Goal: Task Accomplishment & Management: Manage account settings

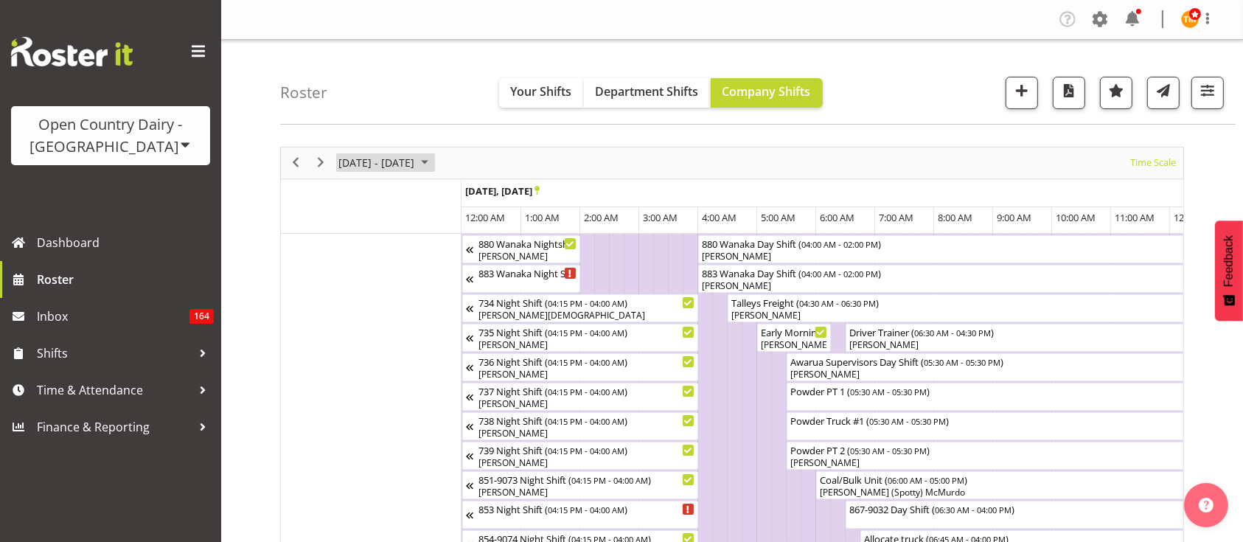
click at [415, 155] on span "[DATE] - [DATE]" at bounding box center [376, 162] width 79 height 18
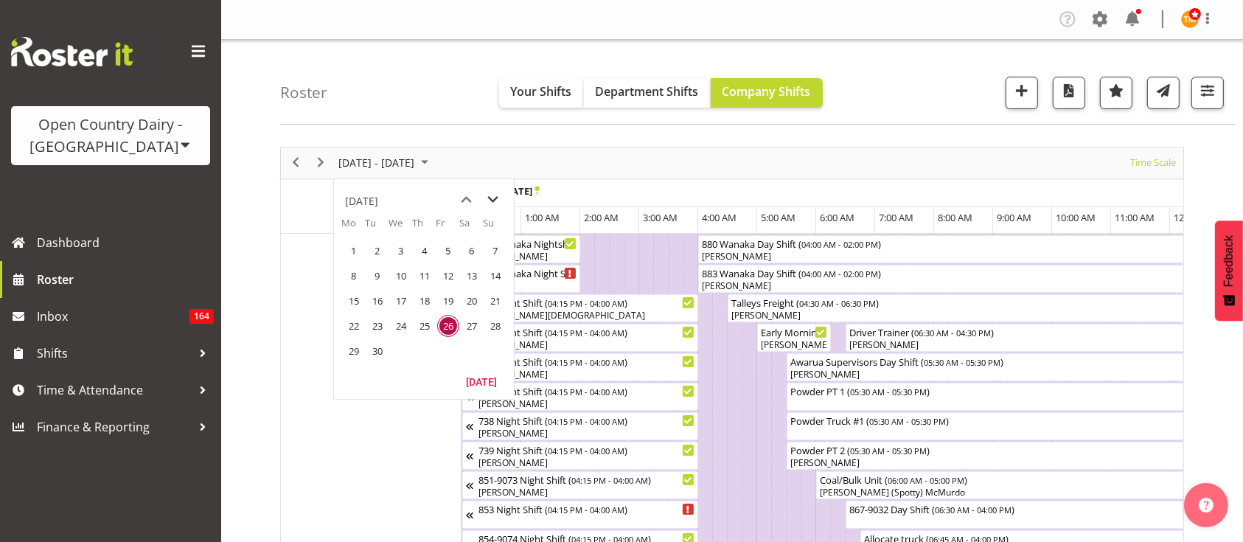
click at [487, 194] on span "next month" at bounding box center [494, 200] width 26 height 27
click at [425, 276] on span "9" at bounding box center [425, 276] width 22 height 22
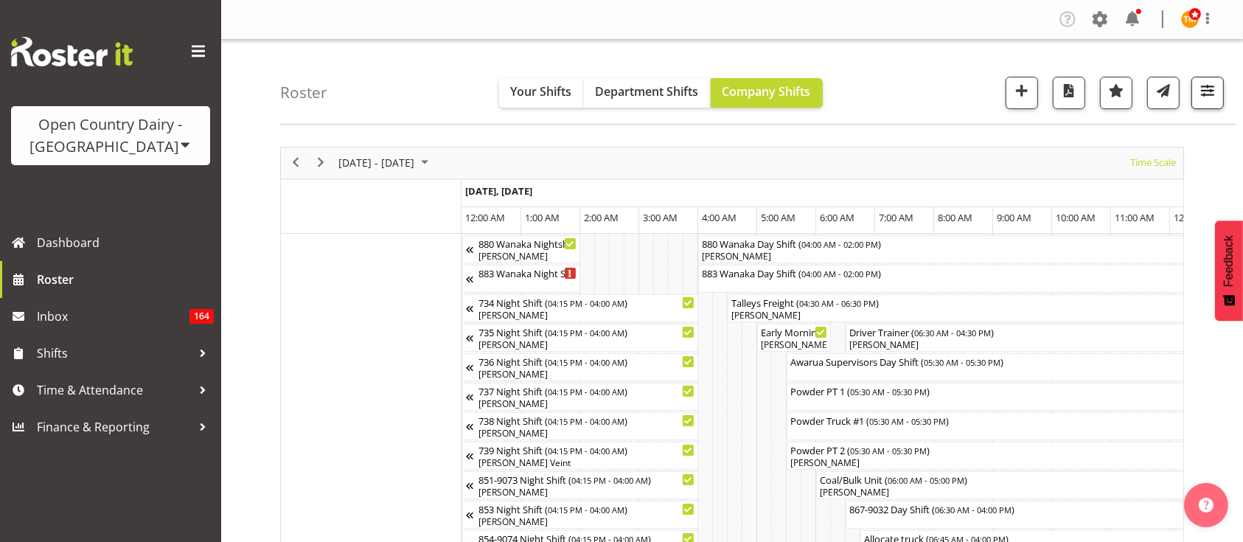
scroll to position [57, 0]
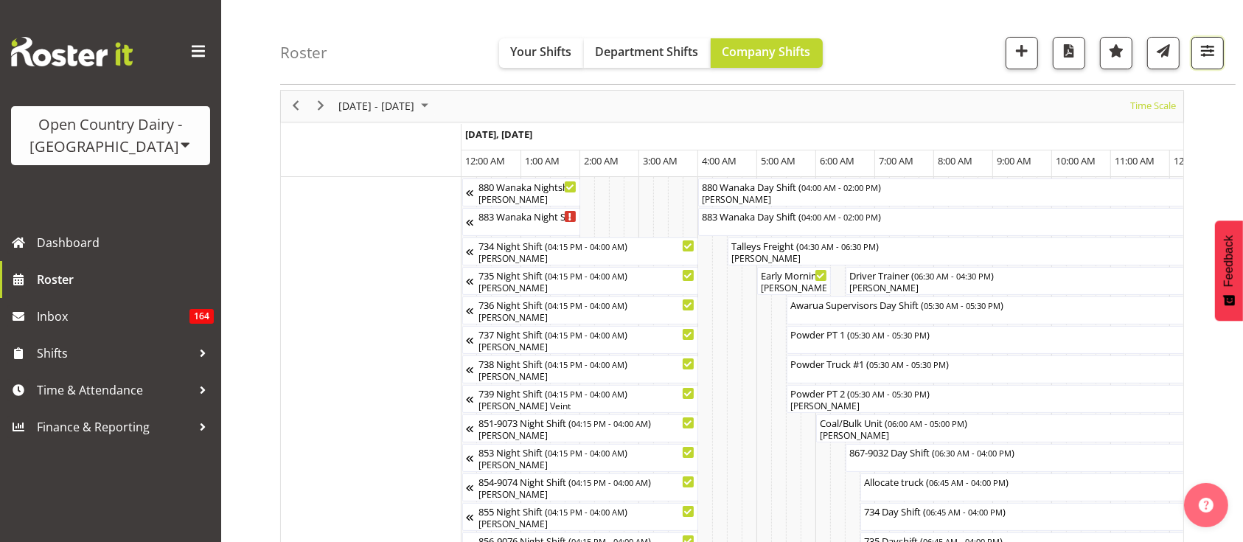
click at [1216, 60] on span "button" at bounding box center [1207, 50] width 19 height 19
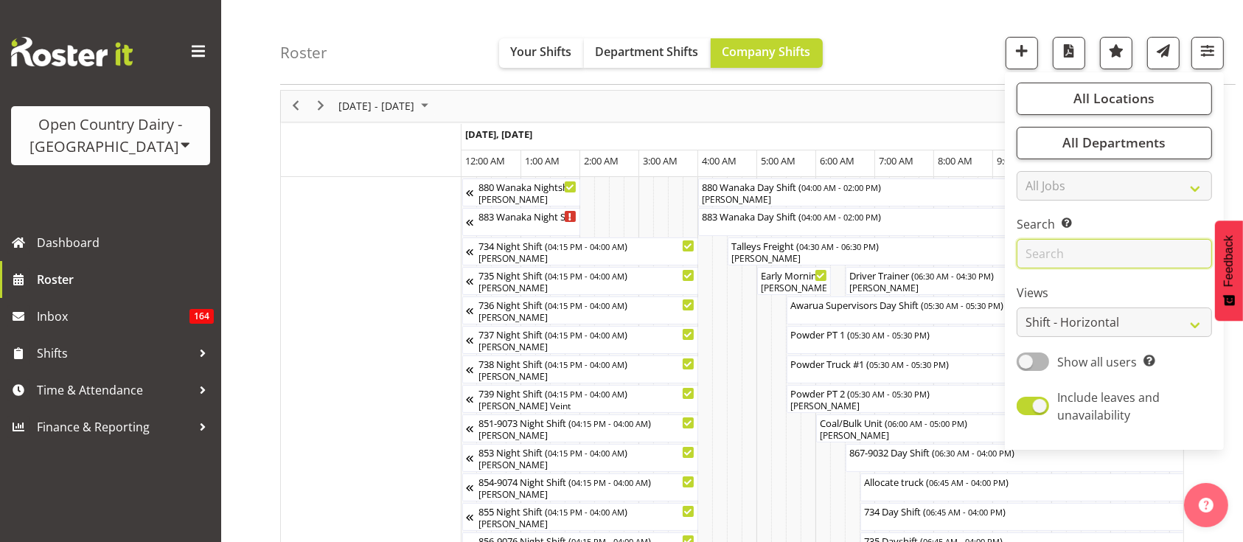
click at [1082, 260] on input "text" at bounding box center [1114, 254] width 195 height 29
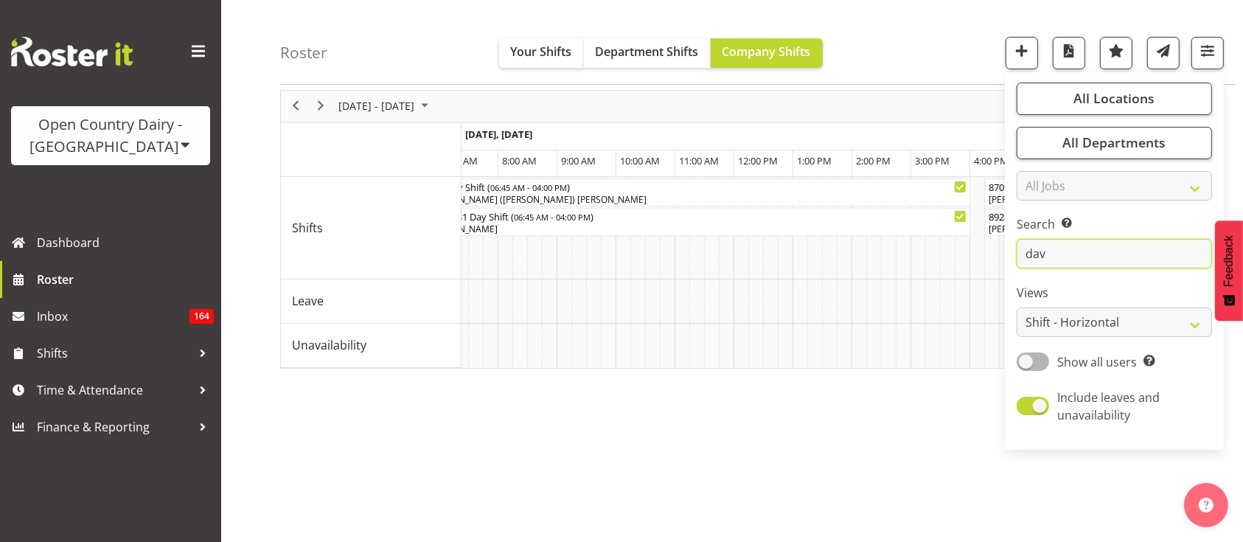
scroll to position [0, 0]
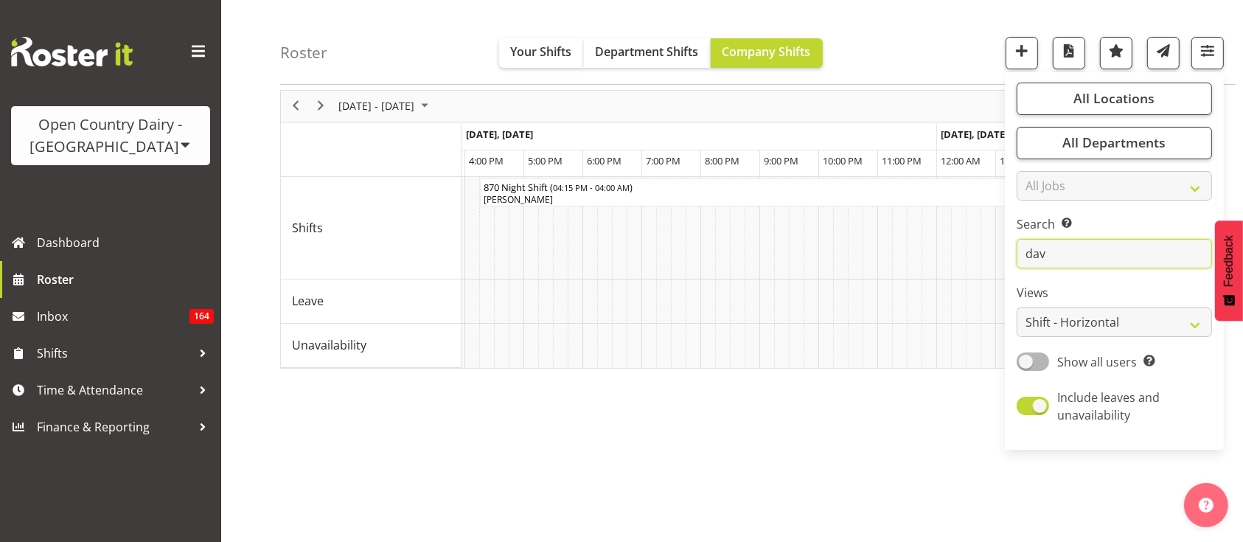
type input "dav"
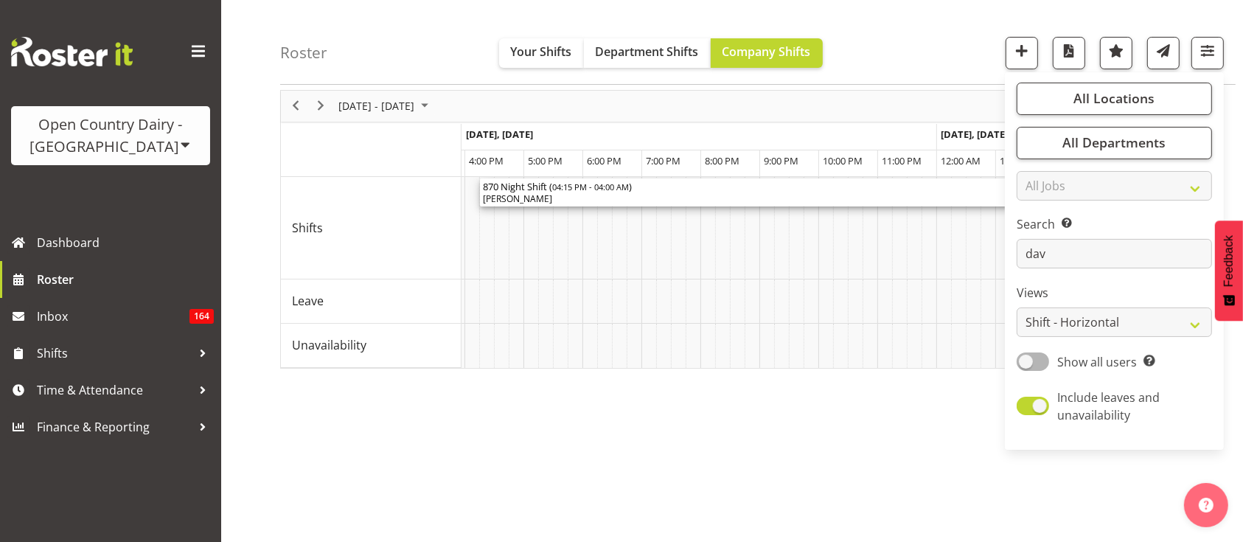
click at [714, 185] on div "870 Night Shift ( 04:15 PM - 04:00 AM )" at bounding box center [826, 185] width 687 height 15
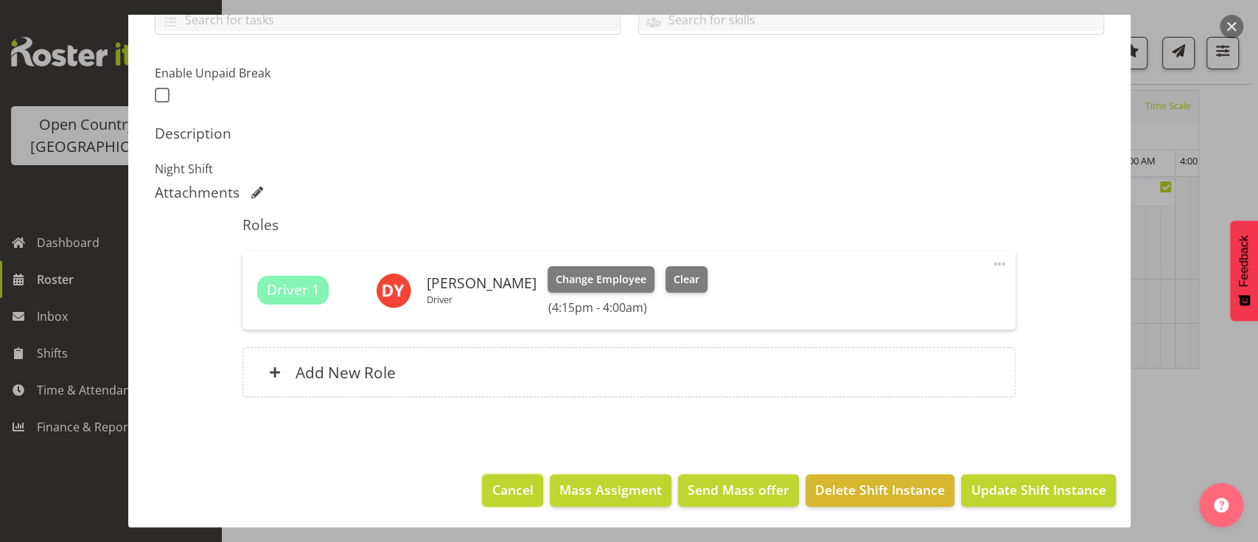
click at [494, 492] on span "Cancel" at bounding box center [512, 489] width 41 height 19
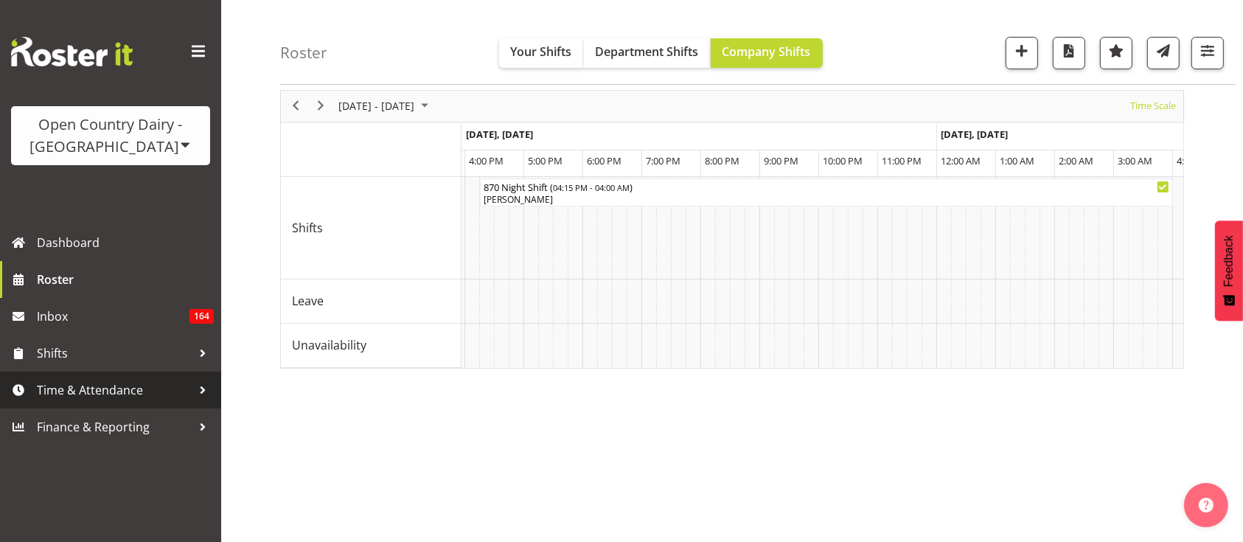
click at [132, 386] on span "Time & Attendance" at bounding box center [114, 390] width 155 height 22
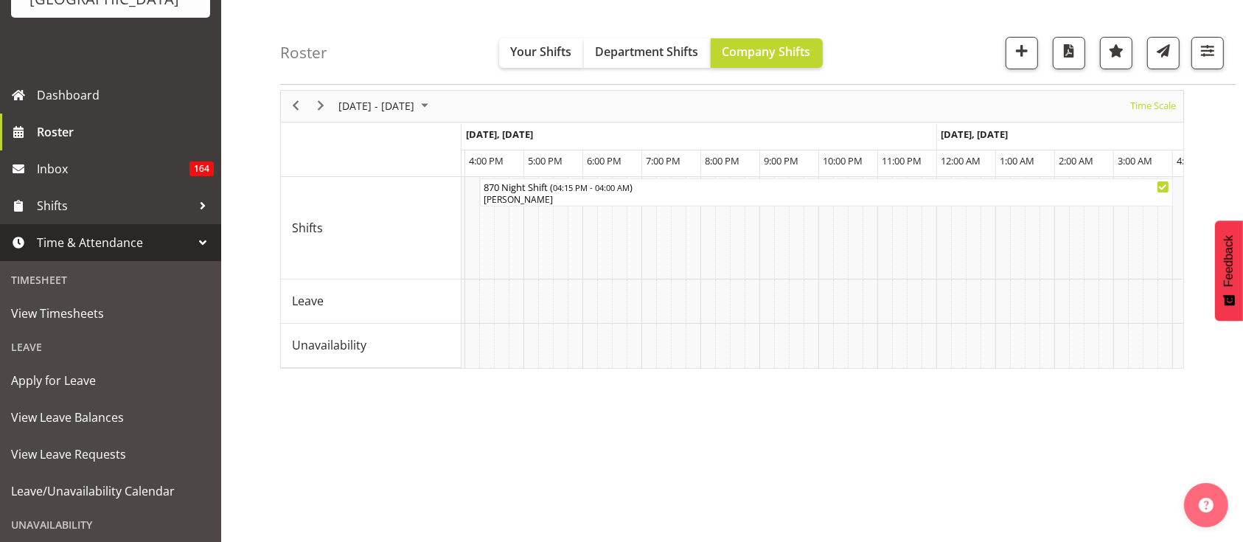
click at [192, 244] on div at bounding box center [203, 242] width 22 height 22
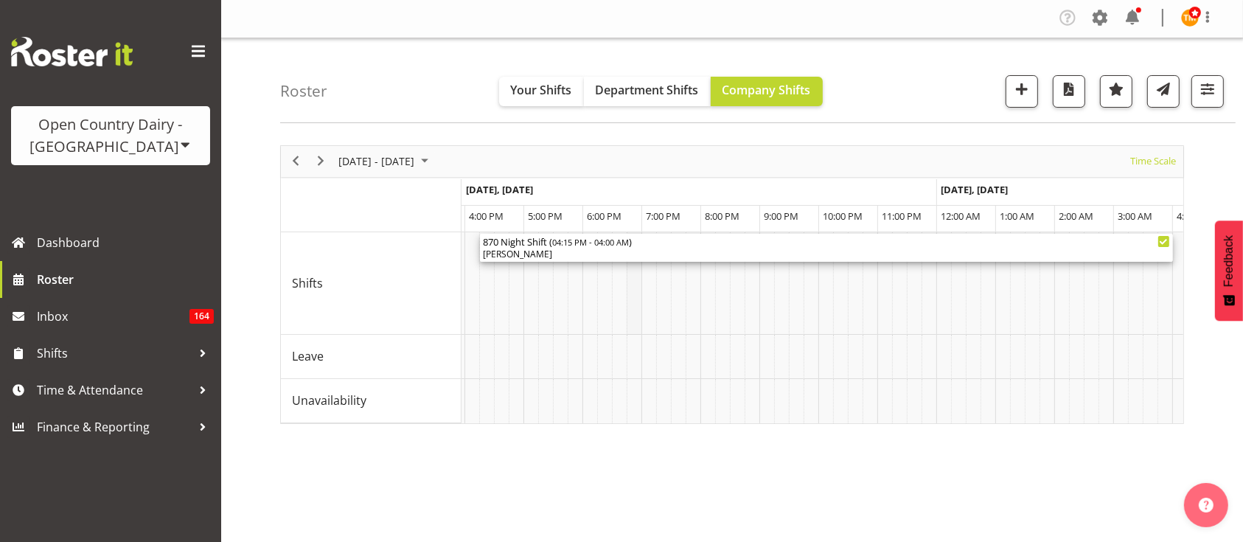
click at [629, 246] on span "04:15 PM - 04:00 AM" at bounding box center [590, 242] width 77 height 12
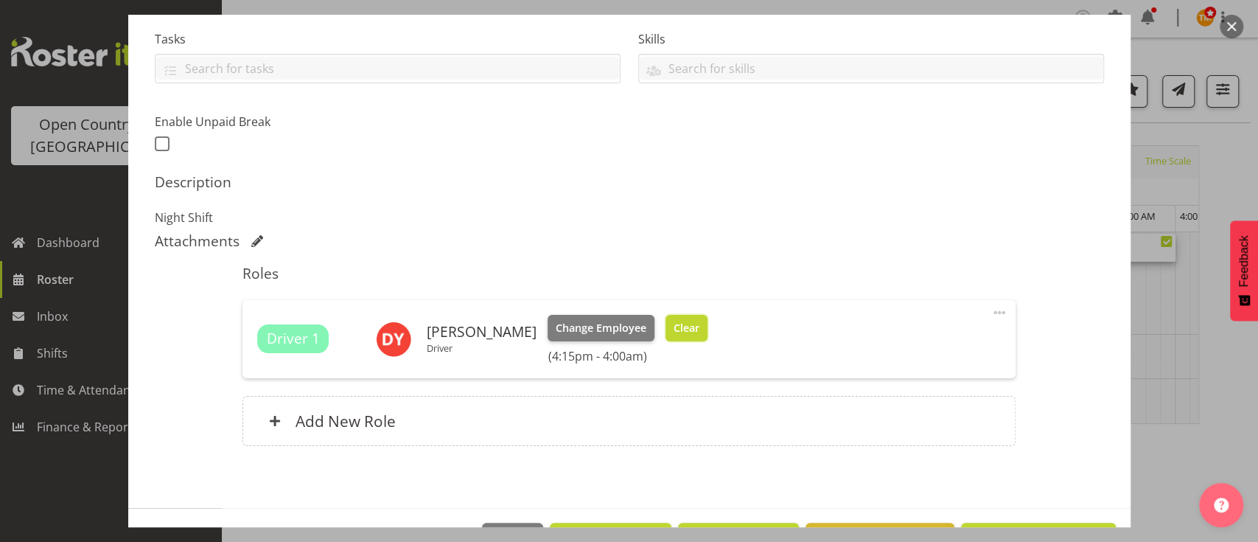
click at [678, 326] on span "Clear" at bounding box center [687, 328] width 26 height 16
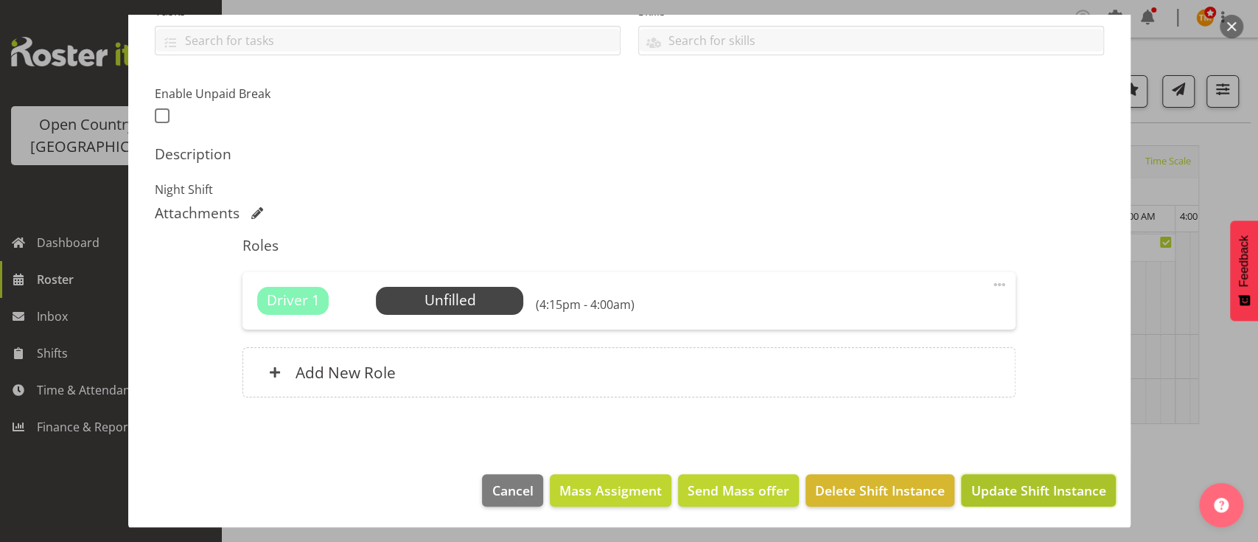
click at [971, 483] on span "Update Shift Instance" at bounding box center [1038, 490] width 135 height 19
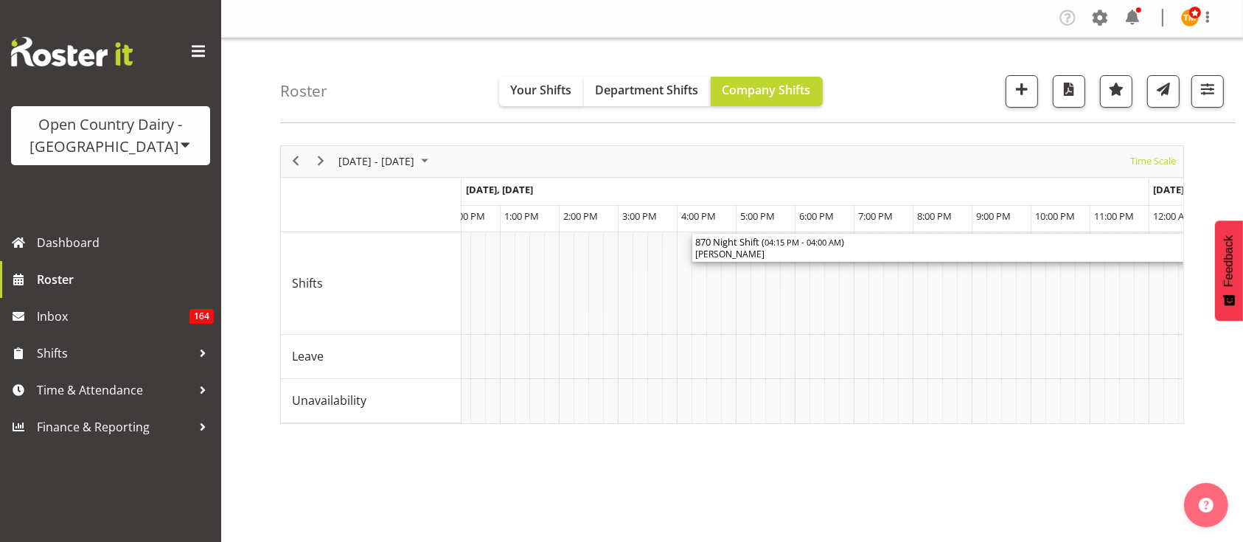
click at [920, 252] on div "[PERSON_NAME]" at bounding box center [1038, 254] width 687 height 13
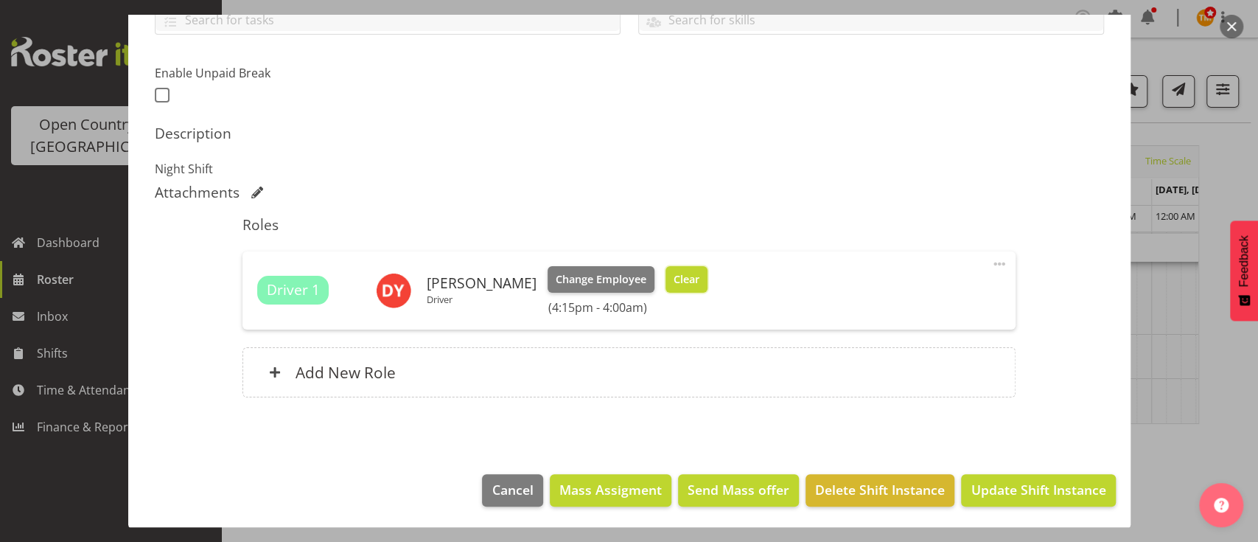
click at [678, 285] on span "Clear" at bounding box center [687, 279] width 26 height 16
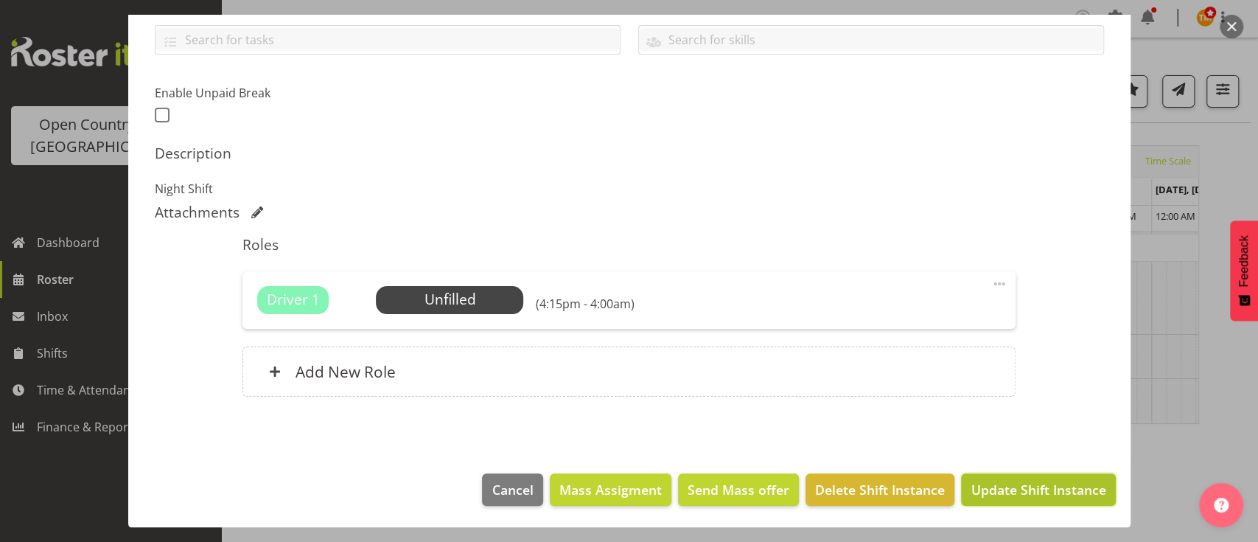
click at [1066, 490] on span "Update Shift Instance" at bounding box center [1038, 489] width 135 height 19
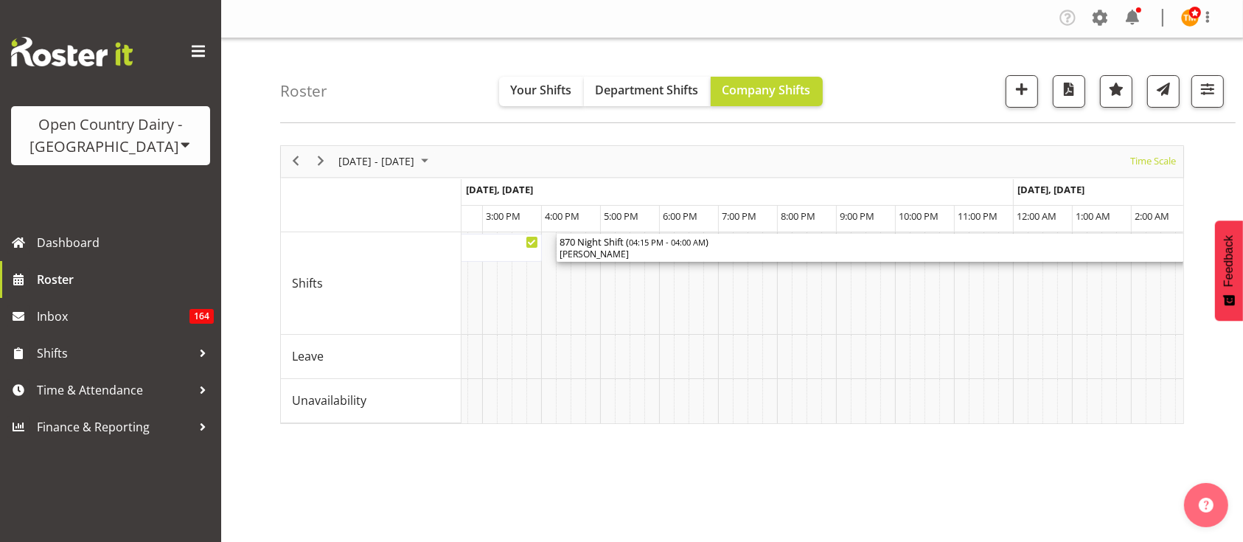
click at [832, 252] on div "[PERSON_NAME]" at bounding box center [903, 254] width 687 height 13
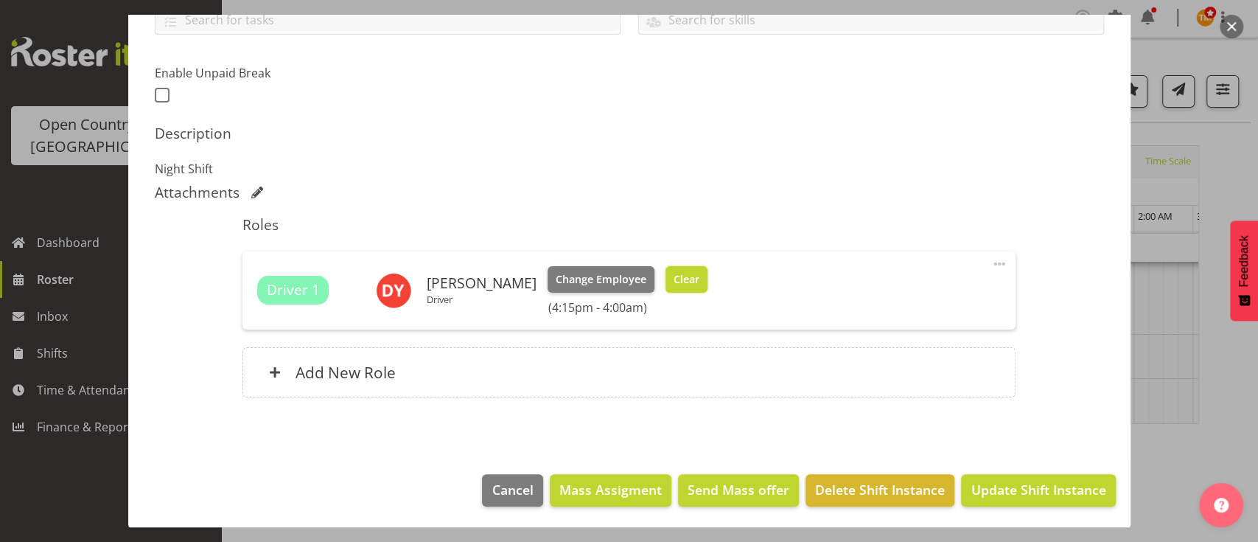
click at [683, 272] on span "Clear" at bounding box center [687, 279] width 26 height 16
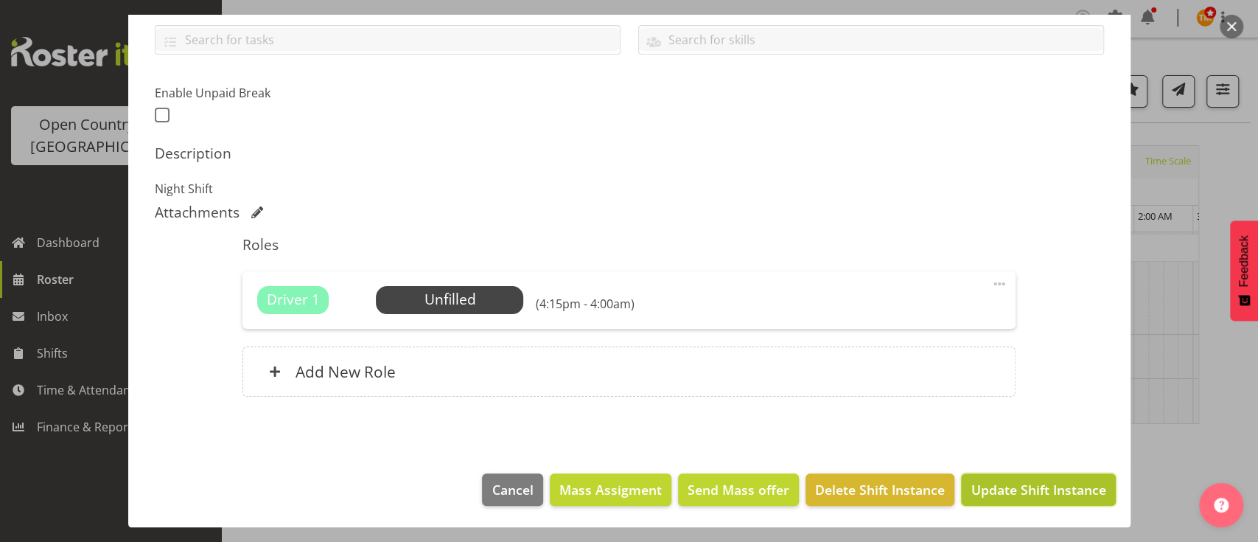
click at [1069, 498] on span "Update Shift Instance" at bounding box center [1038, 489] width 135 height 19
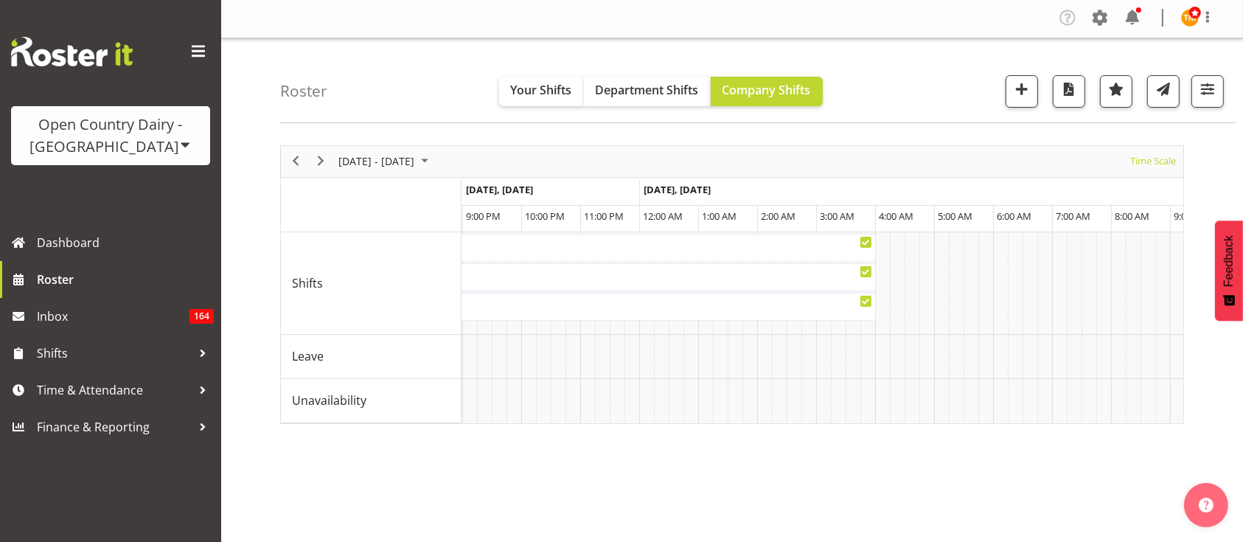
click at [383, 91] on div "Roster Your Shifts Department Shifts Company Shifts All Locations Clear Awarua …" at bounding box center [757, 80] width 955 height 85
click at [83, 320] on span "Inbox" at bounding box center [113, 316] width 153 height 22
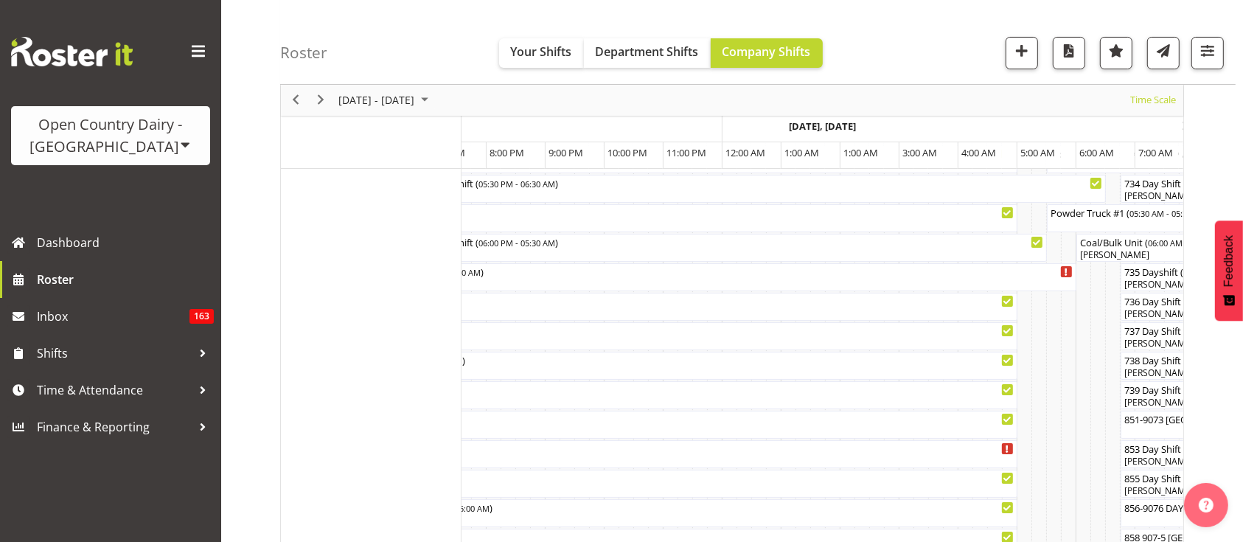
scroll to position [0, 8853]
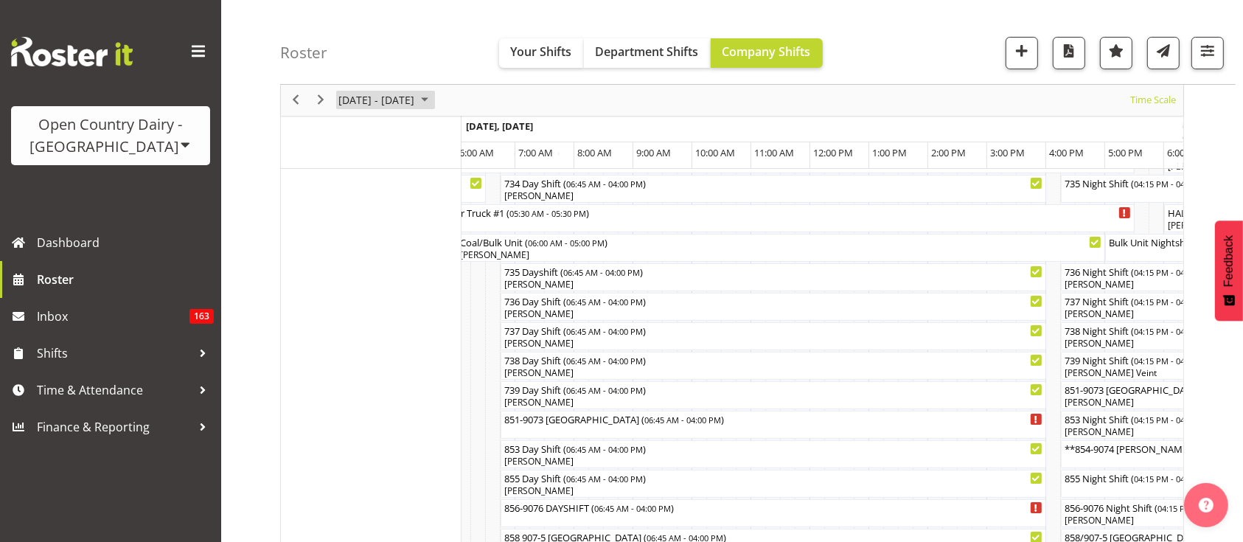
click at [401, 108] on span "[DATE] - [DATE]" at bounding box center [376, 100] width 79 height 18
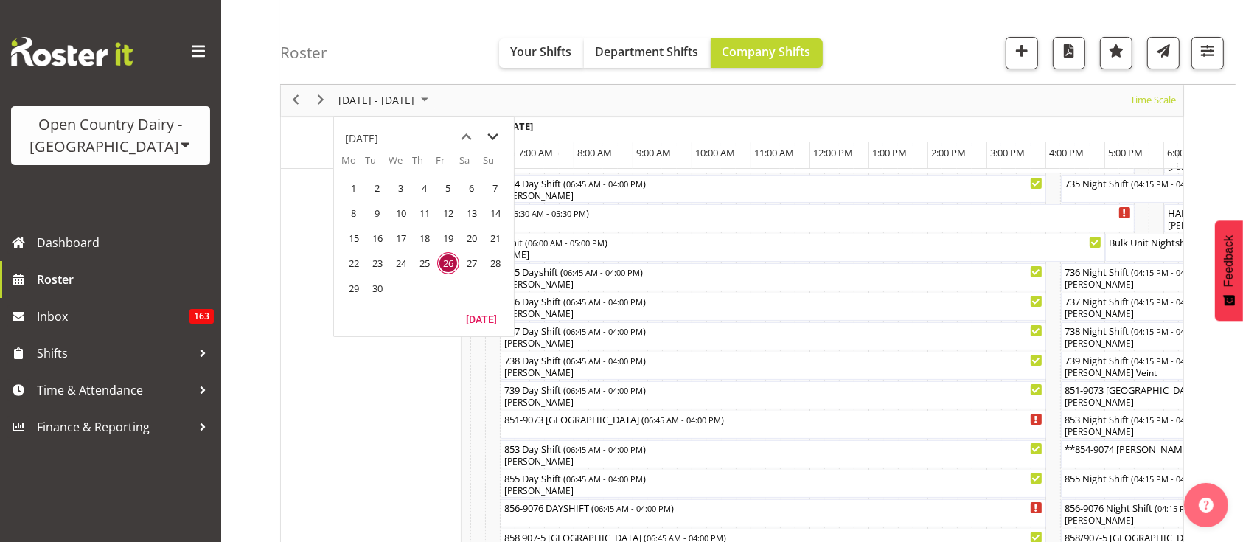
click at [491, 130] on span "next month" at bounding box center [494, 137] width 26 height 27
click at [428, 209] on span "9" at bounding box center [425, 213] width 22 height 22
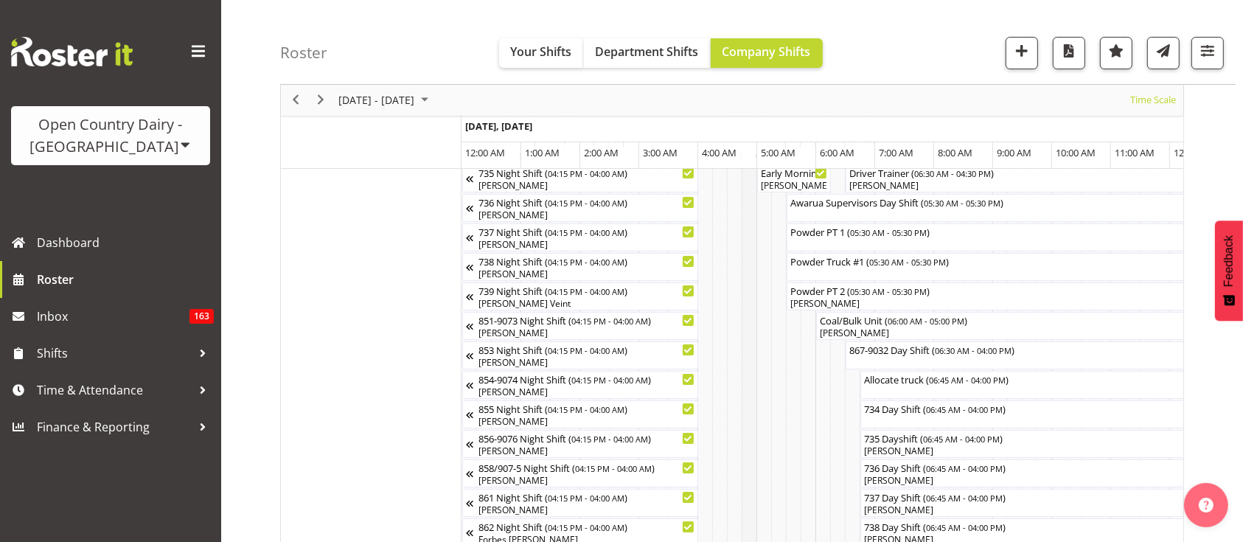
scroll to position [0, 38]
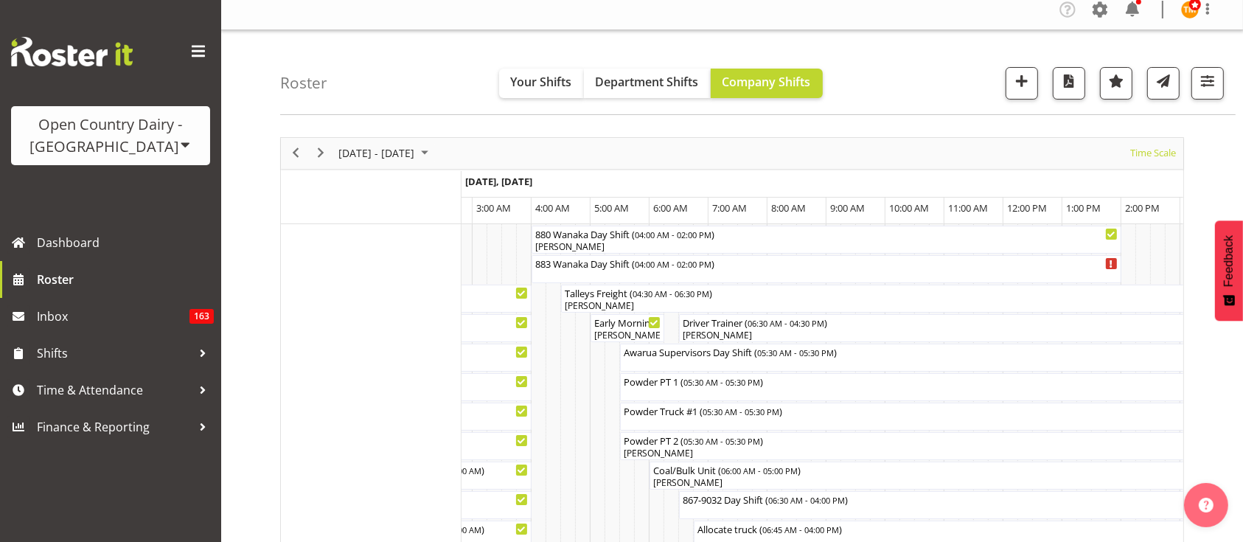
click at [819, 166] on div "[DATE] - [DATE] [DATE] Timeline Day Timeline Week Timeline Fortnight Timeline M…" at bounding box center [732, 153] width 902 height 31
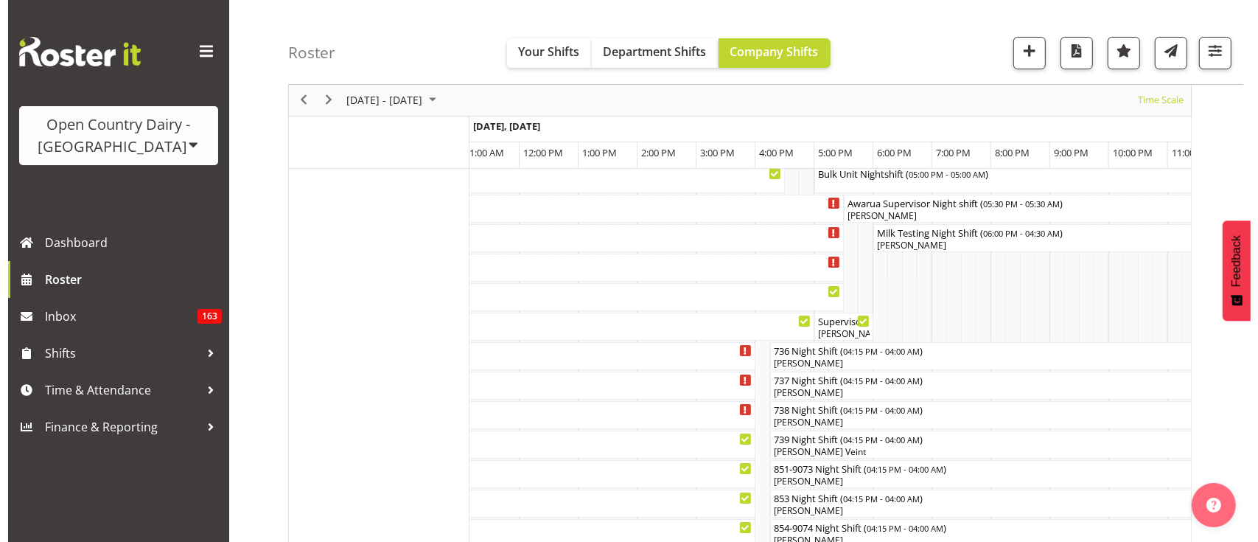
scroll to position [159, 0]
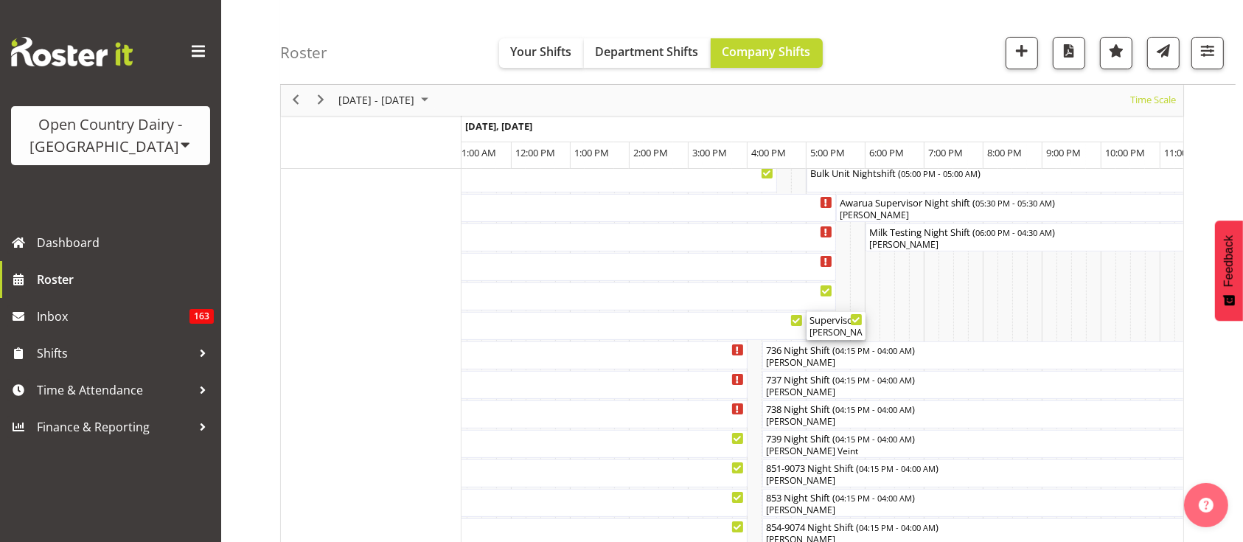
click at [838, 326] on div "[PERSON_NAME], [PERSON_NAME], [PERSON_NAME], [PERSON_NAME]" at bounding box center [835, 332] width 53 height 13
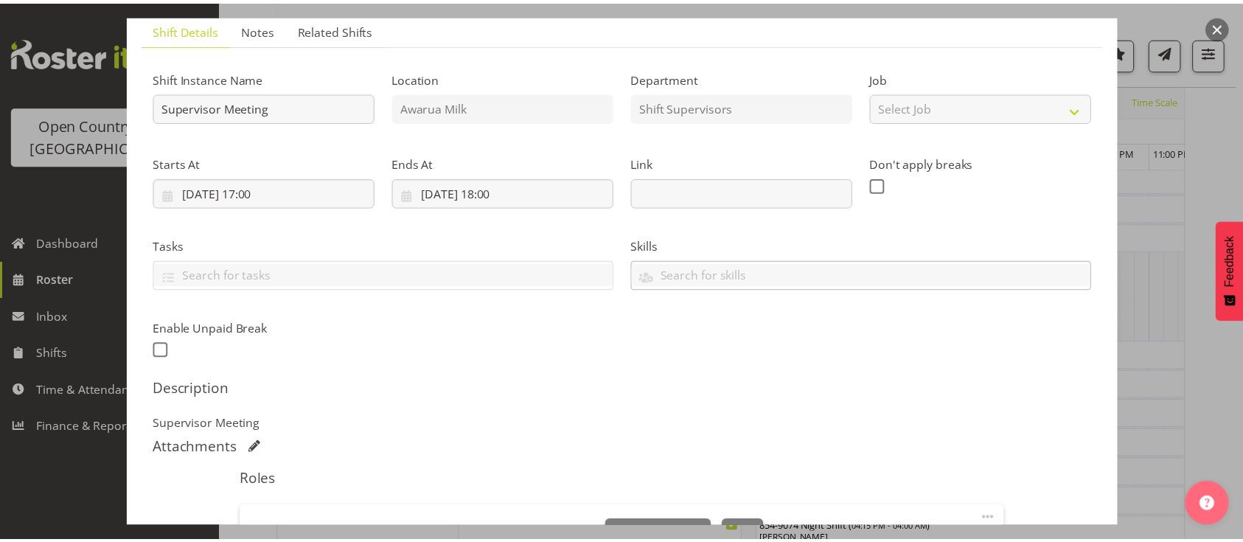
scroll to position [105, 0]
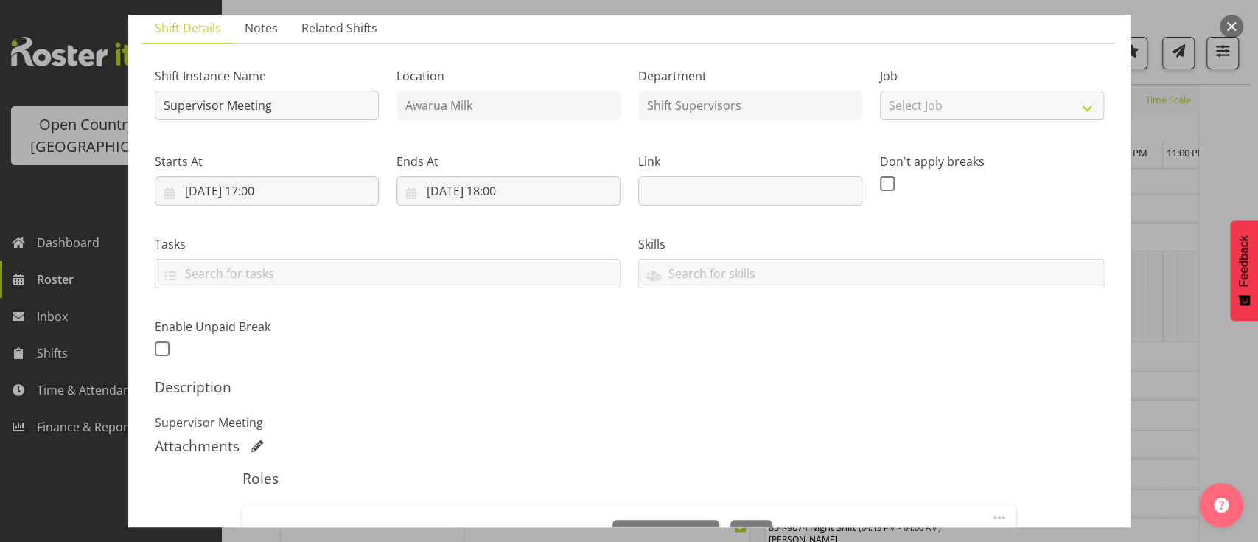
click at [1229, 357] on div at bounding box center [629, 271] width 1258 height 542
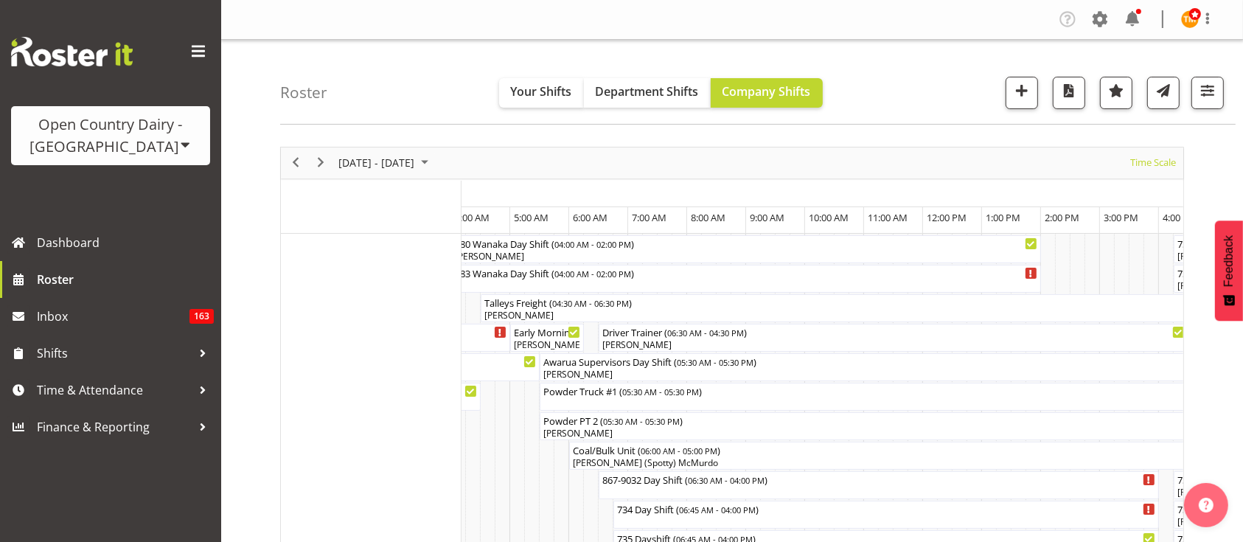
scroll to position [0, 1574]
